Goal: Information Seeking & Learning: Learn about a topic

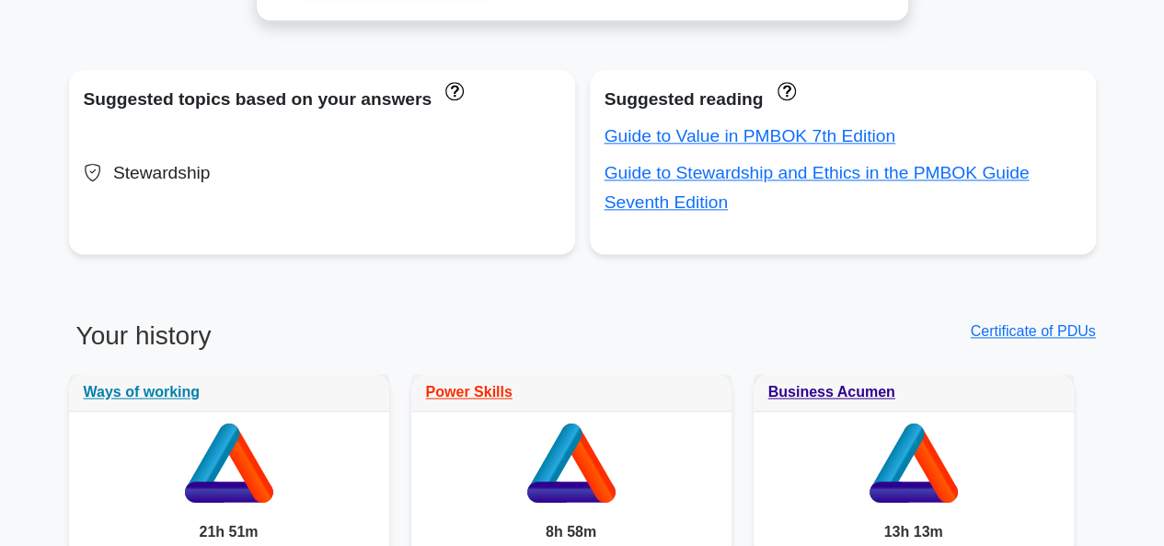
scroll to position [1289, 0]
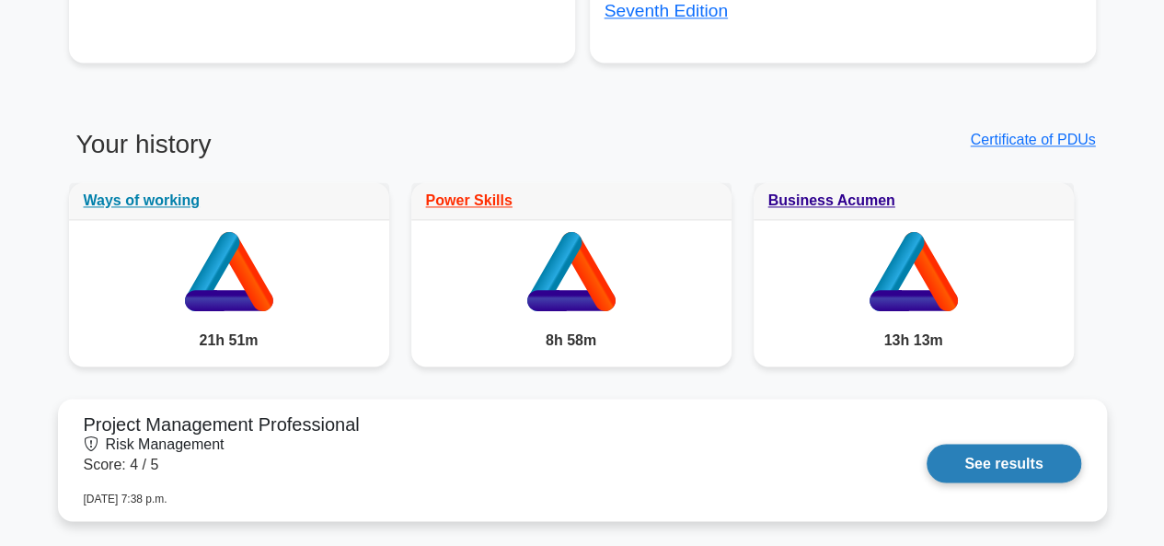
click at [1025, 449] on link "See results" at bounding box center [1004, 463] width 154 height 39
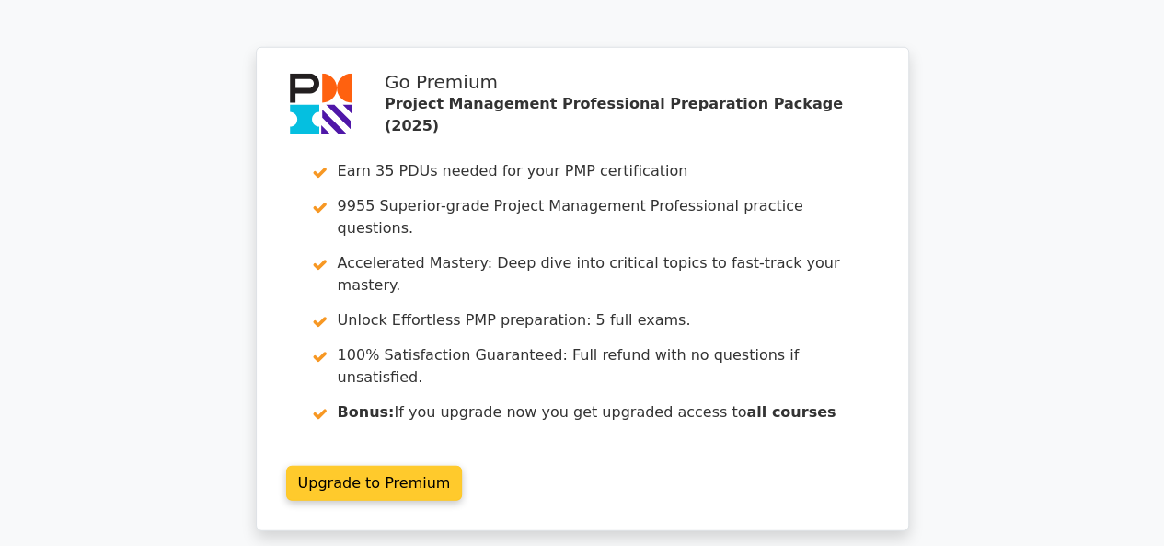
scroll to position [2459, 0]
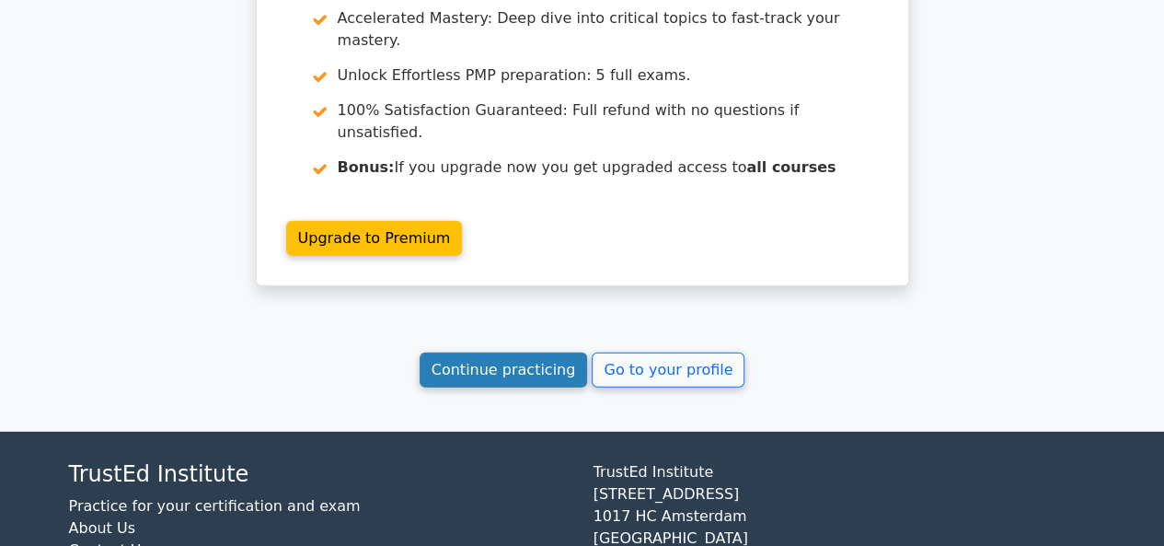
click at [550, 353] on link "Continue practicing" at bounding box center [504, 370] width 168 height 35
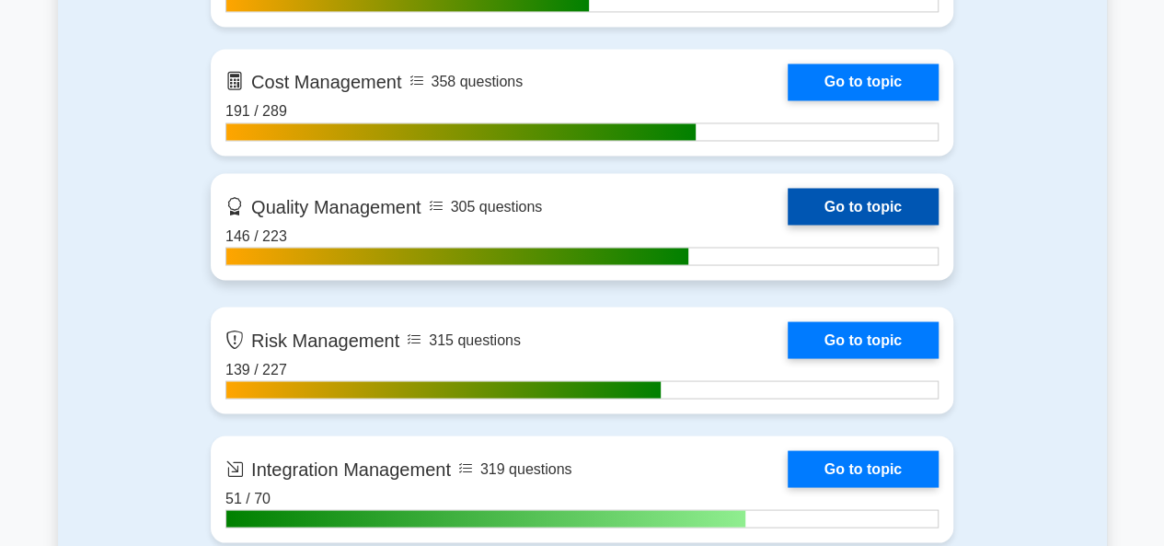
scroll to position [1657, 0]
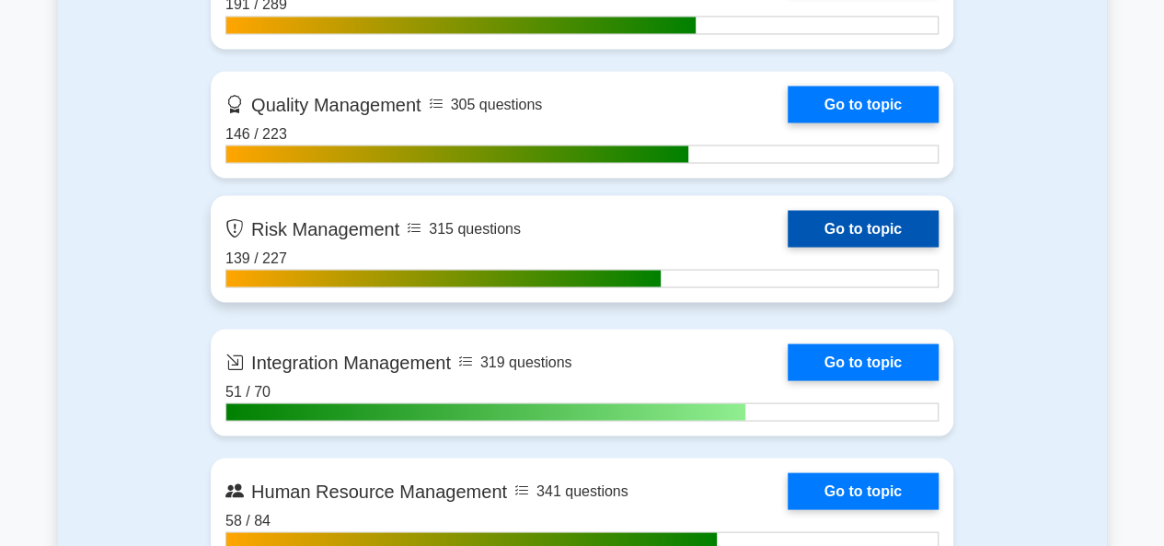
click at [856, 229] on link "Go to topic" at bounding box center [863, 228] width 151 height 37
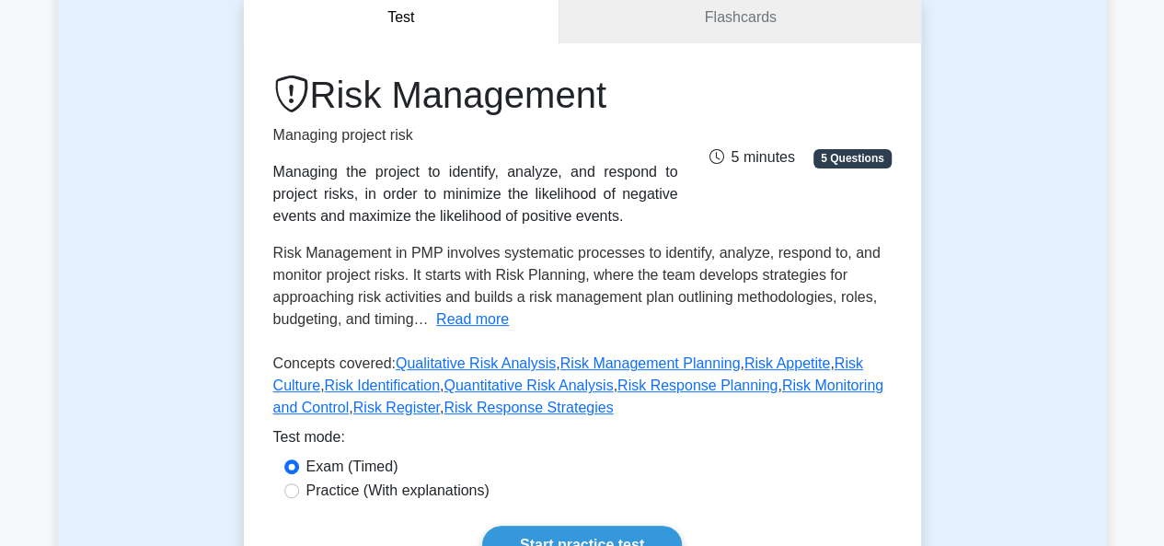
scroll to position [276, 0]
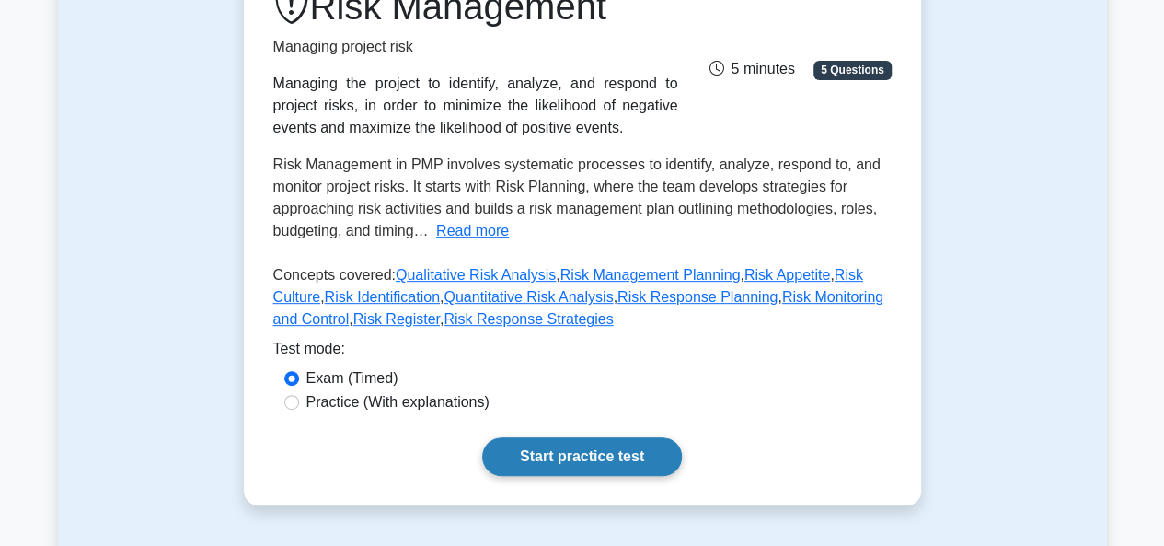
click at [591, 468] on link "Start practice test" at bounding box center [582, 456] width 200 height 39
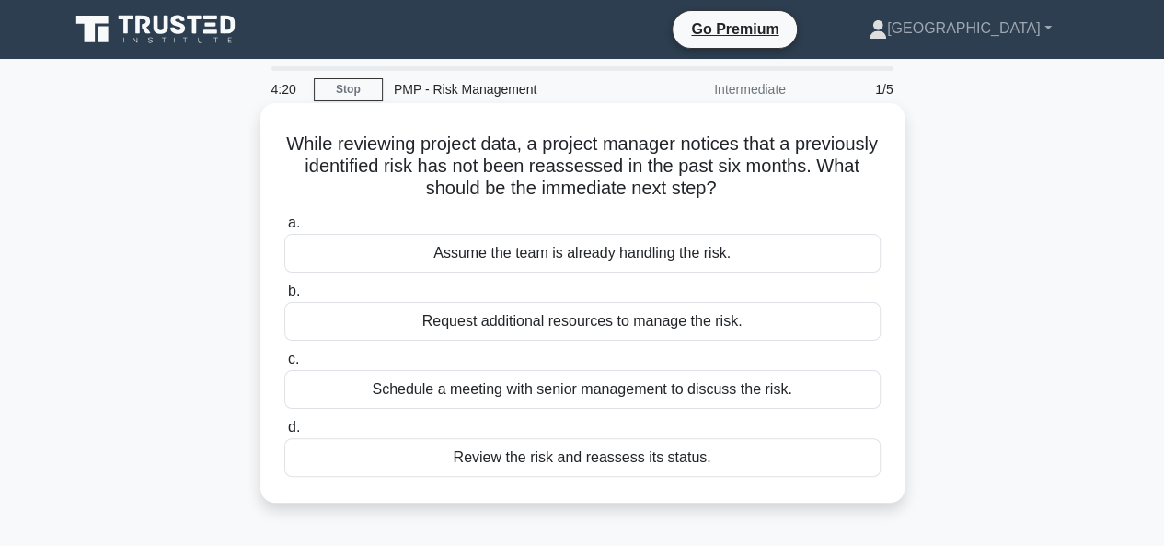
click at [557, 454] on div "Review the risk and reassess its status." at bounding box center [582, 457] width 597 height 39
click at [284, 434] on input "d. Review the risk and reassess its status." at bounding box center [284, 428] width 0 height 12
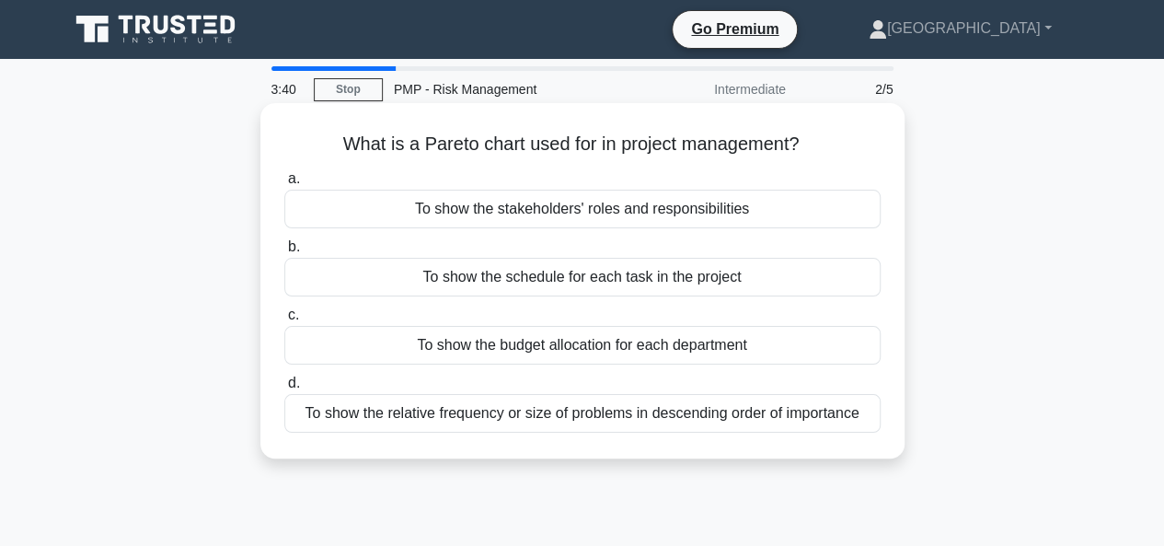
click at [523, 417] on div "To show the relative frequency or size of problems in descending order of impor…" at bounding box center [582, 413] width 597 height 39
click at [284, 389] on input "d. To show the relative frequency or size of problems in descending order of im…" at bounding box center [284, 383] width 0 height 12
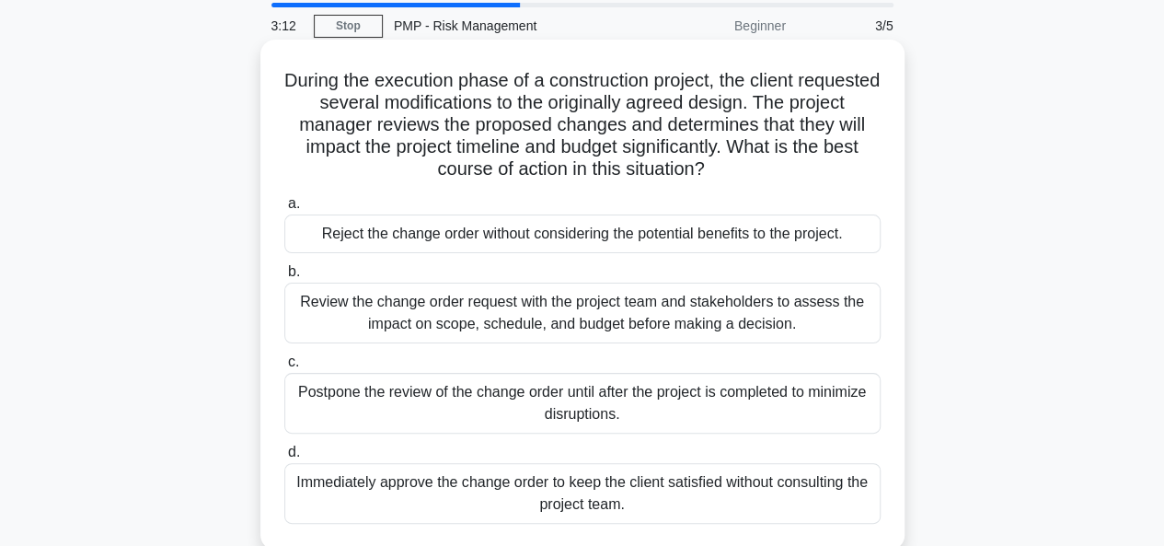
scroll to position [92, 0]
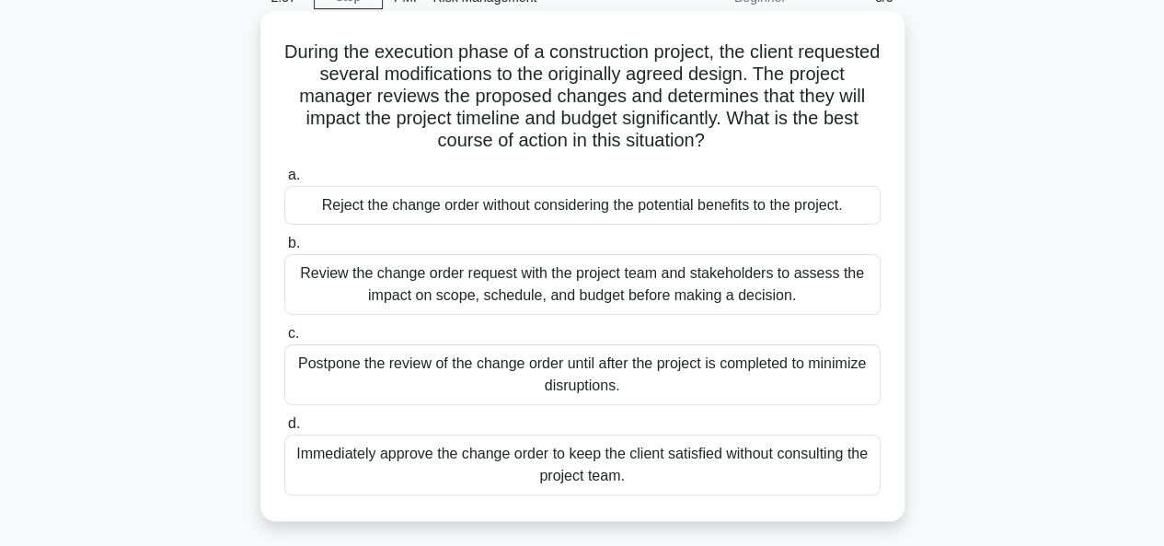
click at [555, 290] on div "Review the change order request with the project team and stakeholders to asses…" at bounding box center [582, 284] width 597 height 61
click at [284, 249] on input "b. Review the change order request with the project team and stakeholders to as…" at bounding box center [284, 243] width 0 height 12
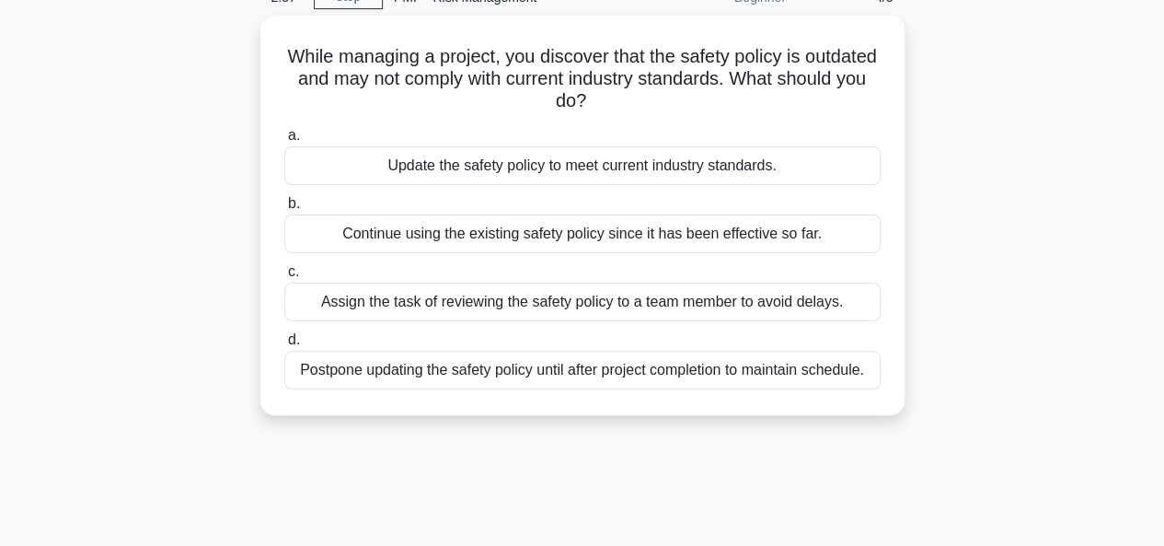
scroll to position [0, 0]
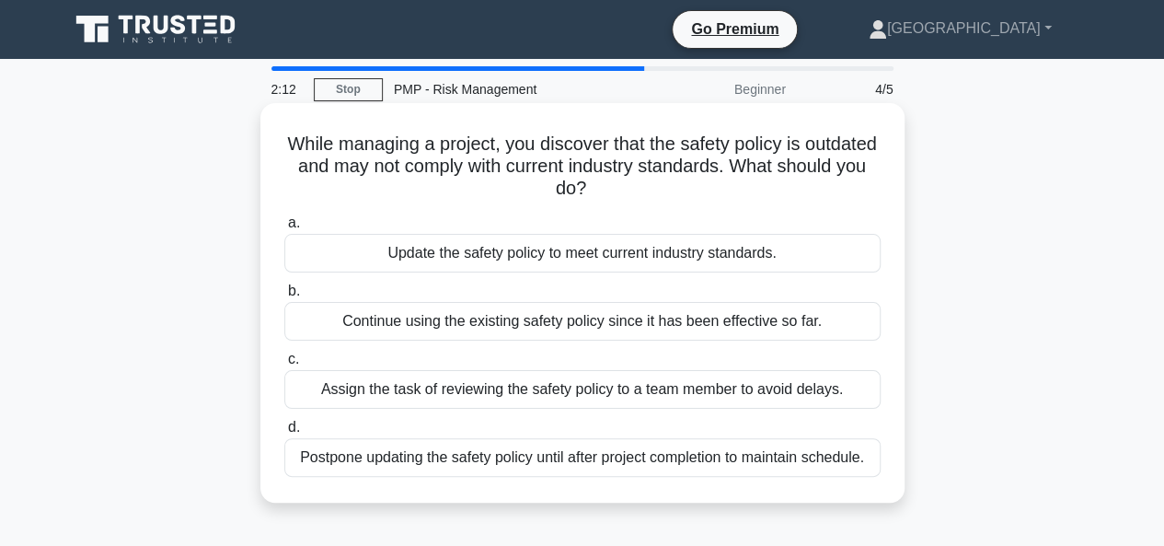
click at [544, 257] on div "Update the safety policy to meet current industry standards." at bounding box center [582, 253] width 597 height 39
click at [284, 229] on input "a. Update the safety policy to meet current industry standards." at bounding box center [284, 223] width 0 height 12
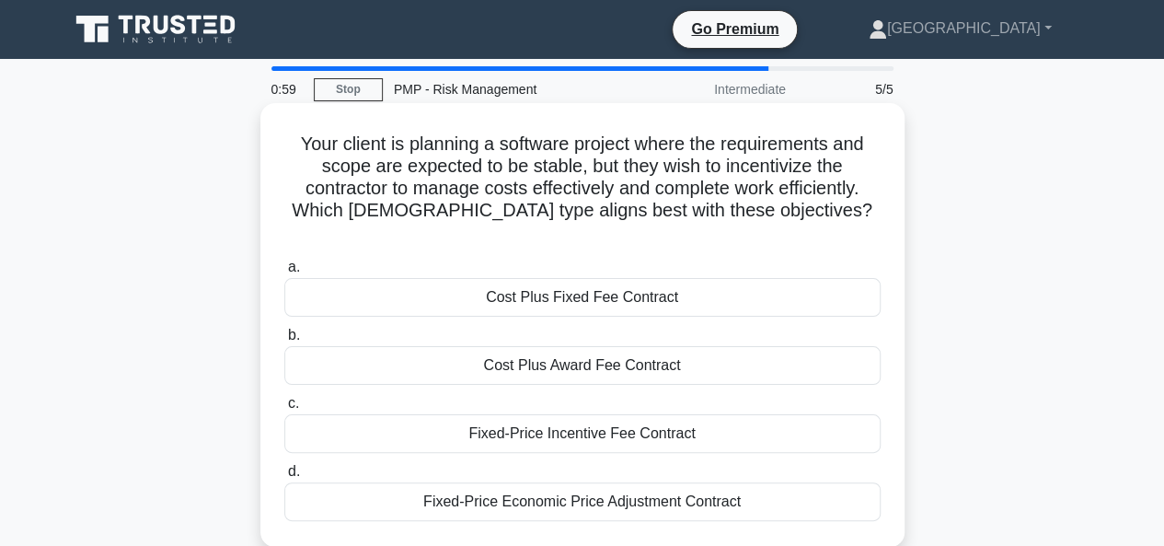
click at [558, 414] on div "Fixed-Price Incentive Fee Contract" at bounding box center [582, 433] width 597 height 39
click at [284, 410] on input "c. Fixed-Price Incentive Fee Contract" at bounding box center [284, 404] width 0 height 12
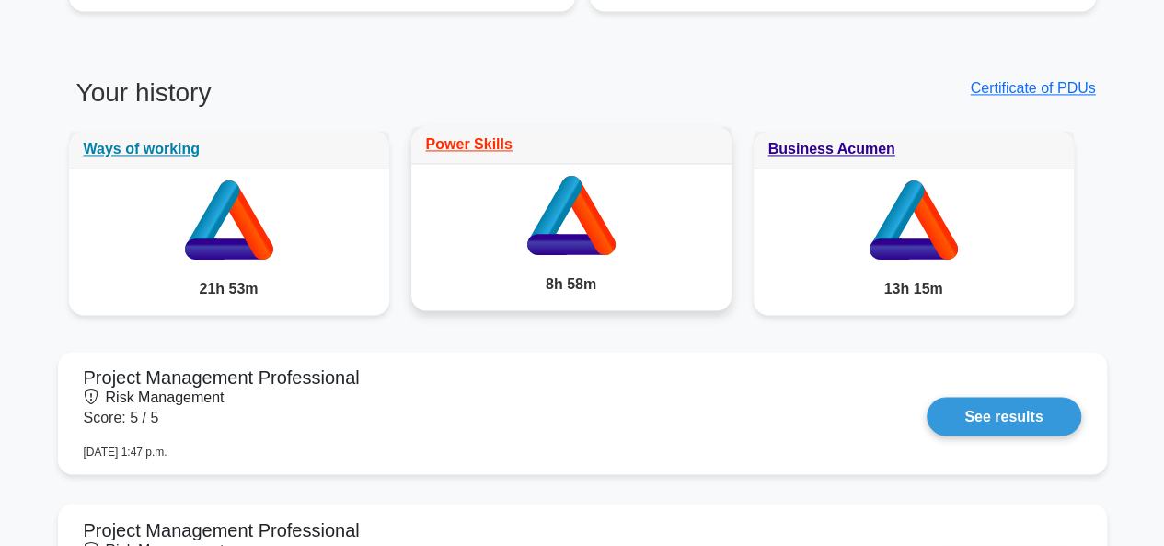
scroll to position [1473, 0]
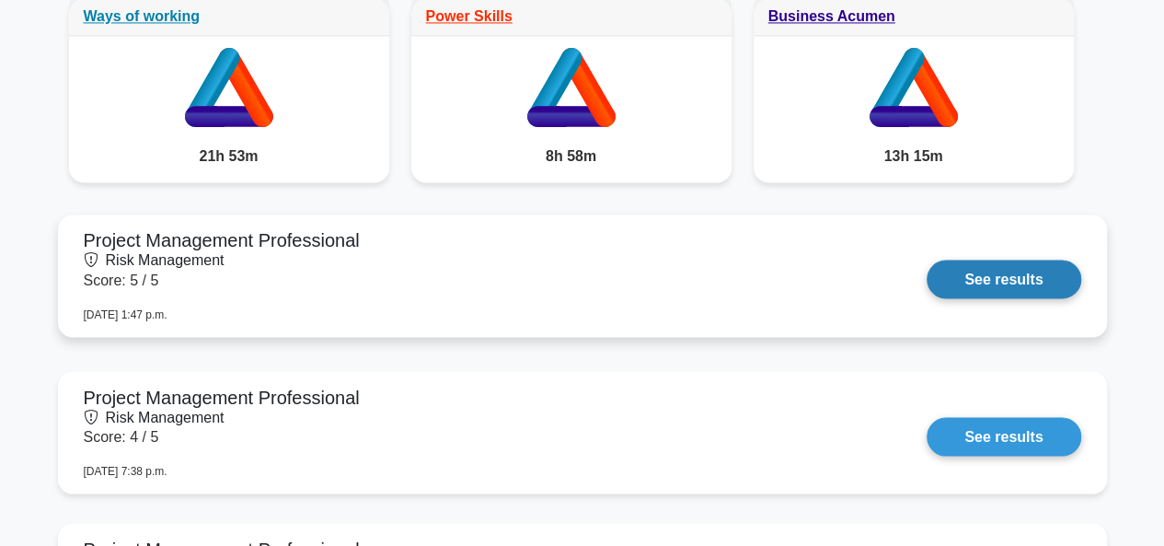
click at [1032, 277] on link "See results" at bounding box center [1004, 279] width 154 height 39
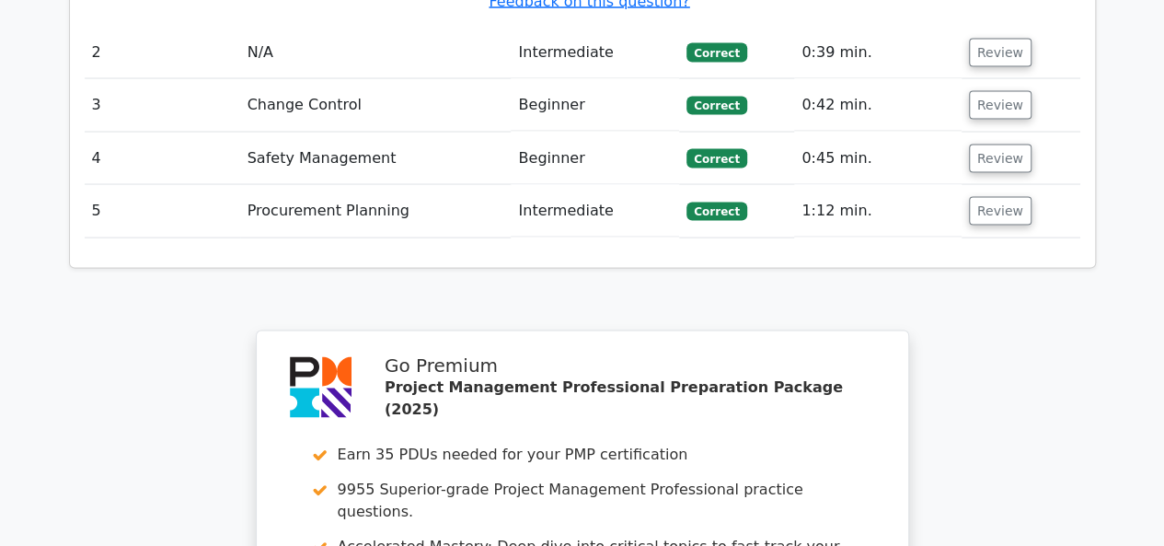
scroll to position [1473, 0]
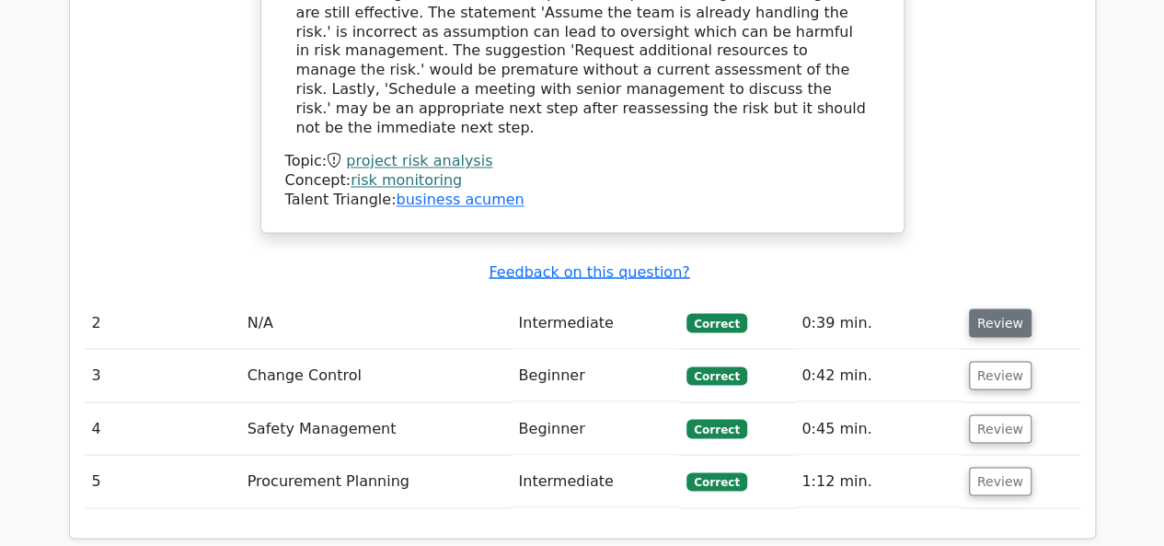
click at [983, 308] on button "Review" at bounding box center [1000, 322] width 63 height 29
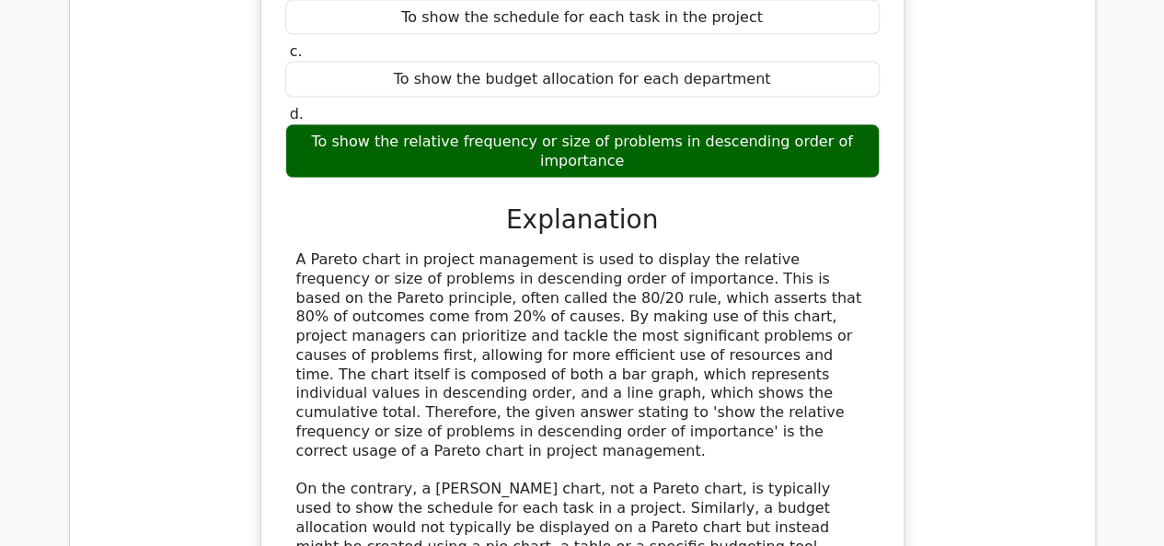
scroll to position [1933, 0]
